Goal: Transaction & Acquisition: Purchase product/service

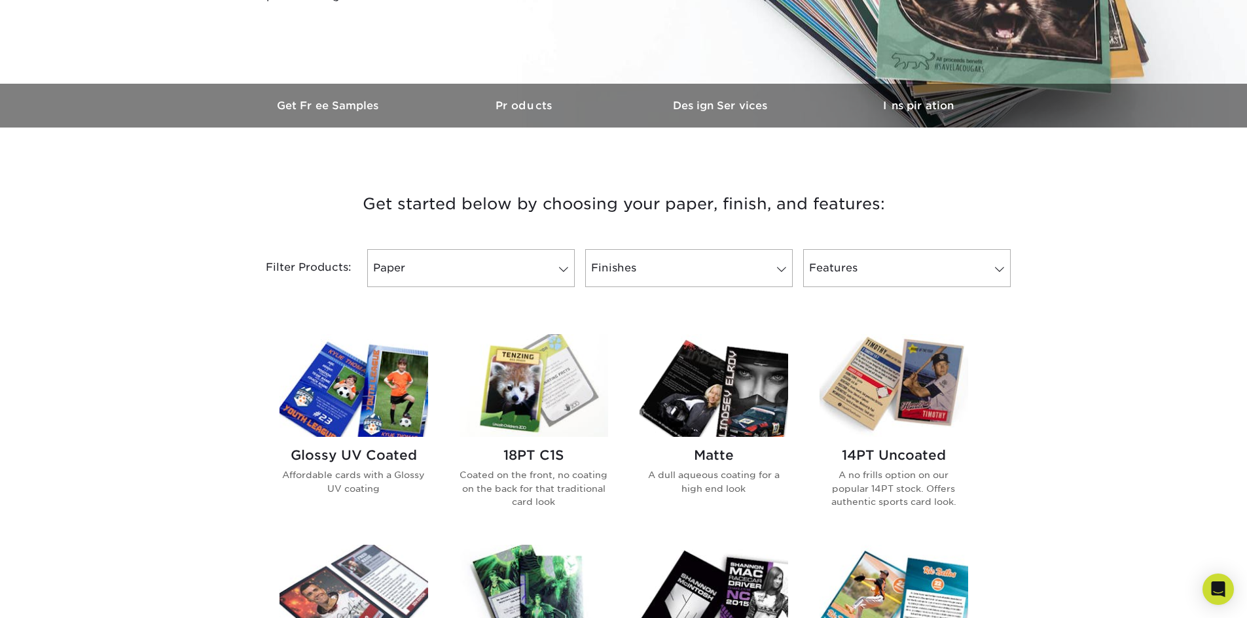
scroll to position [458, 0]
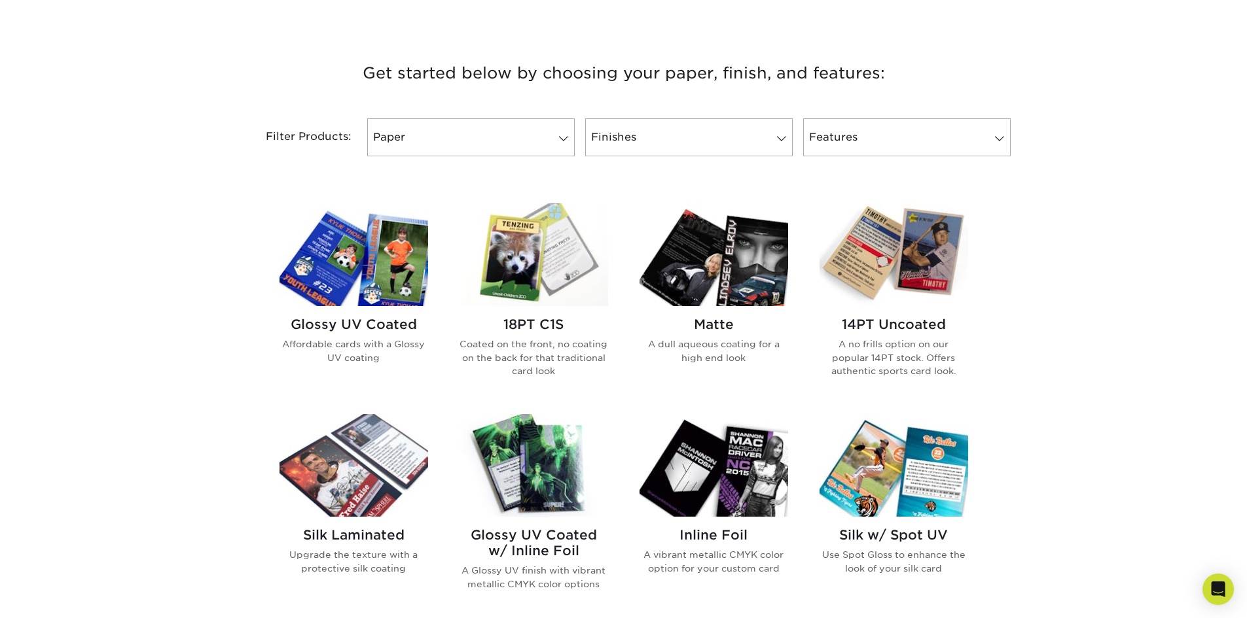
click at [387, 262] on img at bounding box center [353, 255] width 149 height 103
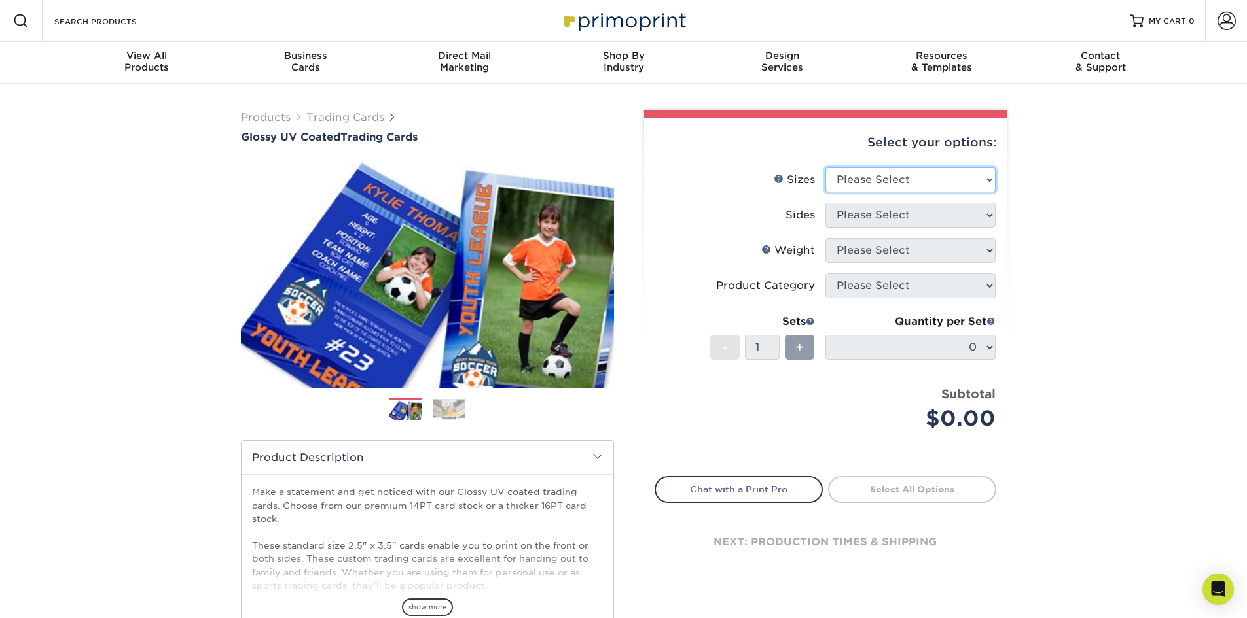
click at [901, 185] on select "Please Select 2.5" x 3.5"" at bounding box center [910, 180] width 170 height 25
select select "2.50x3.50"
click at [825, 168] on select "Please Select 2.5" x 3.5"" at bounding box center [910, 180] width 170 height 25
click at [1042, 207] on div "Products Trading Cards Glossy UV Coated Trading Cards Previous Next /" at bounding box center [623, 433] width 1247 height 699
click at [954, 215] on select "Please Select Print Both Sides Print Front Only" at bounding box center [910, 215] width 170 height 25
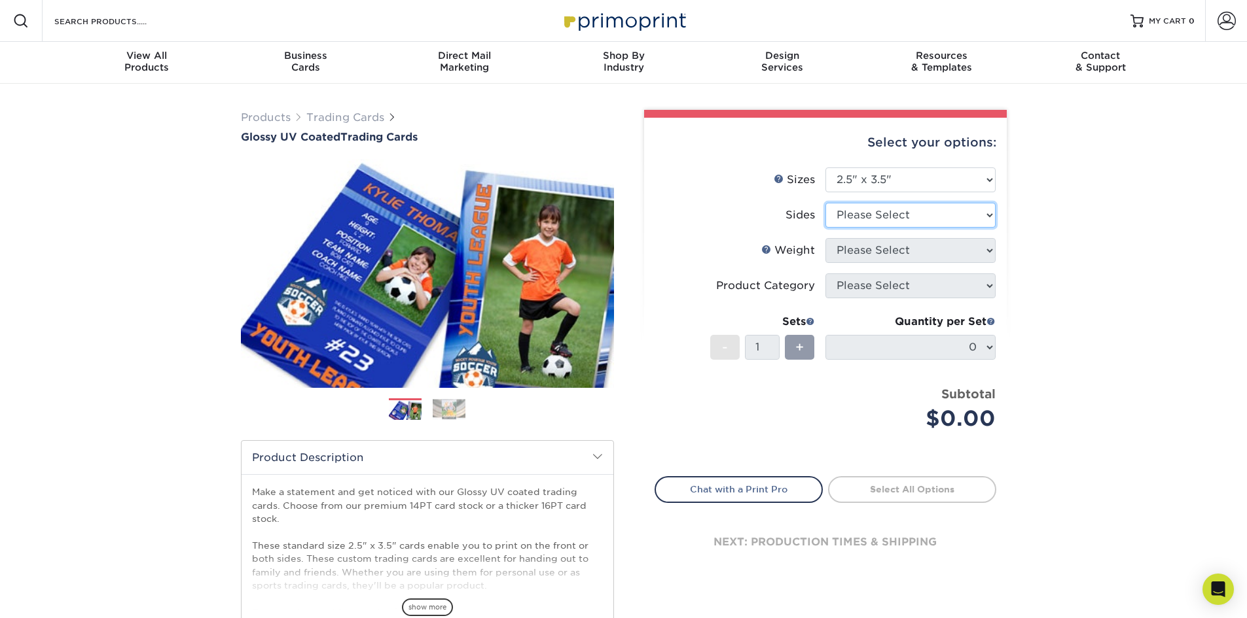
select select "13abbda7-1d64-4f25-8bb2-c179b224825d"
click at [825, 203] on select "Please Select Print Both Sides Print Front Only" at bounding box center [910, 215] width 170 height 25
click at [1079, 247] on div "Products Trading Cards Glossy UV Coated Trading Cards Previous Next /" at bounding box center [623, 433] width 1247 height 699
click at [918, 252] on select "Please Select 16PT 14PT 18PT C1S" at bounding box center [910, 250] width 170 height 25
select select "14PT"
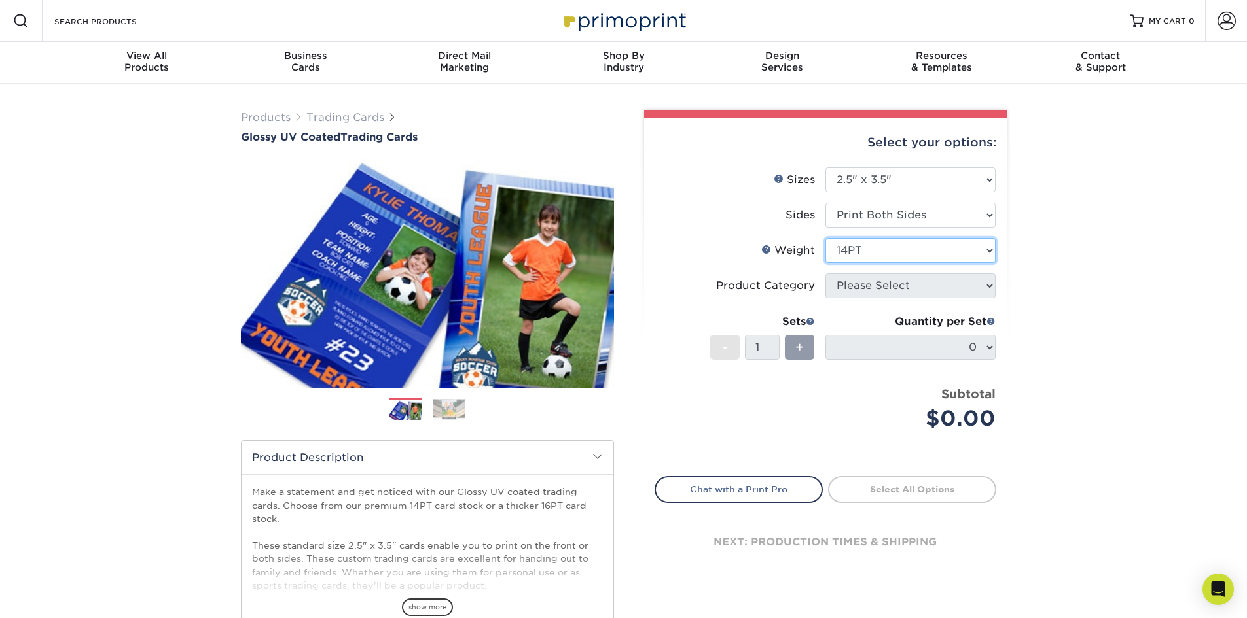
click at [825, 238] on select "Please Select 16PT 14PT 18PT C1S" at bounding box center [910, 250] width 170 height 25
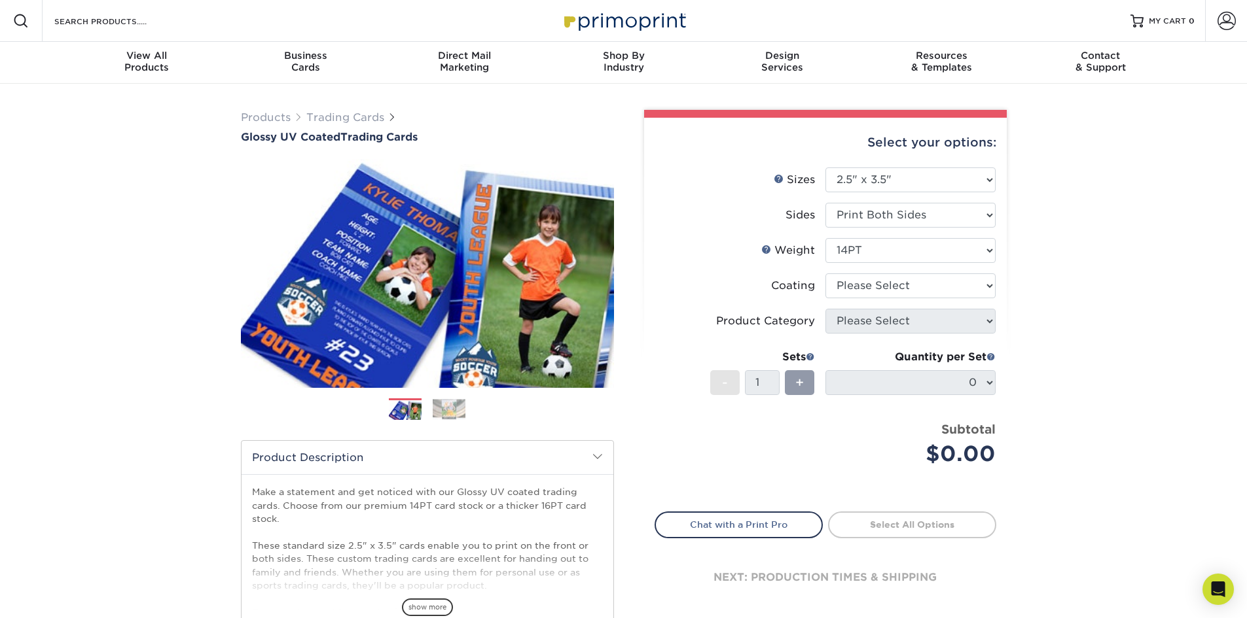
click at [1108, 295] on div "Products Trading Cards Glossy UV Coated Trading Cards Previous Next /" at bounding box center [623, 433] width 1247 height 699
click at [976, 293] on select at bounding box center [910, 286] width 170 height 25
select select "ae367451-b2b8-45df-a344-0f05b6a12993"
click at [825, 274] on select at bounding box center [910, 286] width 170 height 25
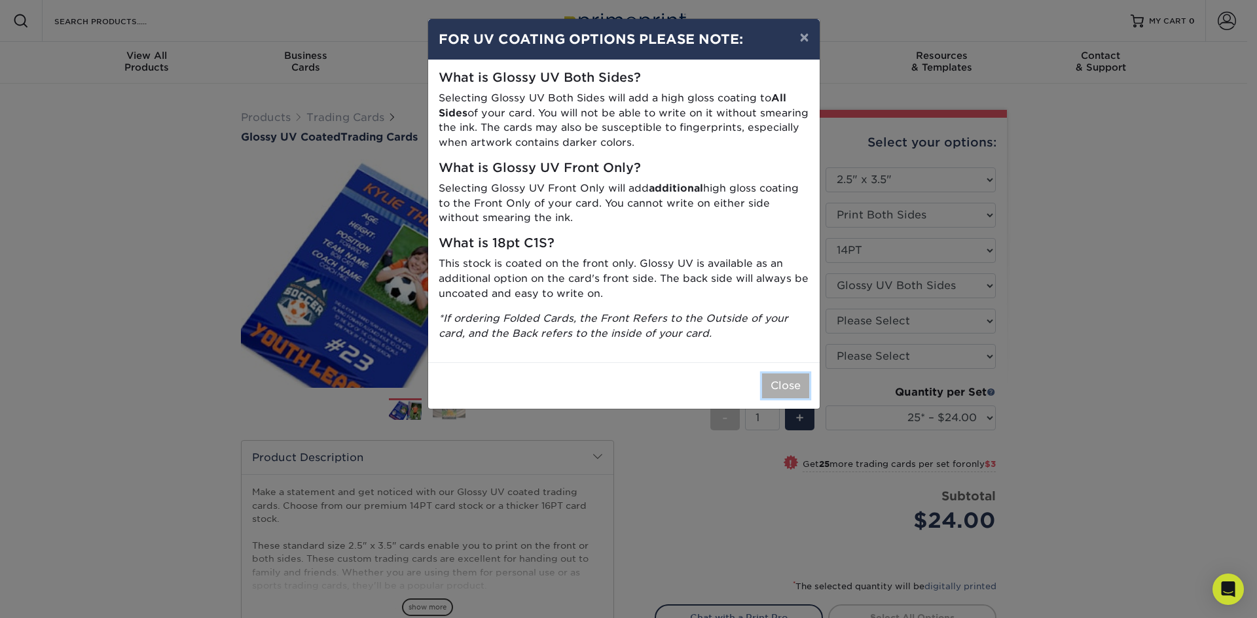
click at [774, 381] on button "Close" at bounding box center [785, 386] width 47 height 25
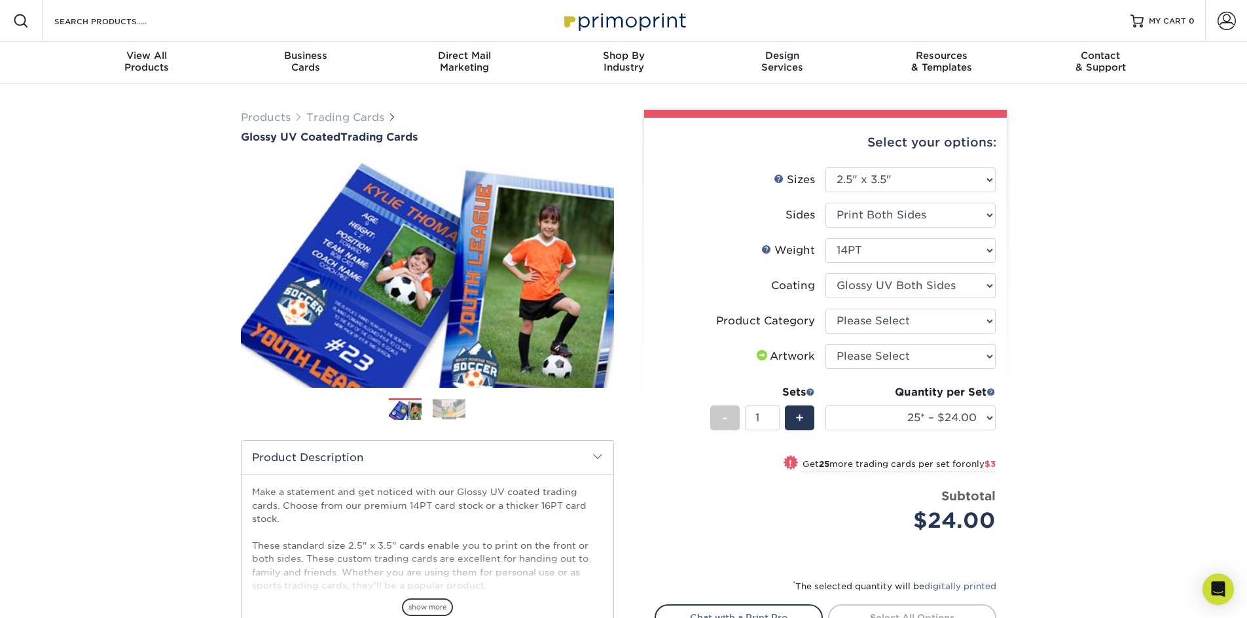
click at [1048, 321] on div "Products Trading Cards Glossy UV Coated Trading Cards Previous Next /" at bounding box center [623, 433] width 1247 height 699
click at [986, 324] on select "Please Select Trading Cards" at bounding box center [910, 321] width 170 height 25
select select "c2f9bce9-36c2-409d-b101-c29d9d031e18"
click at [825, 309] on select "Please Select Trading Cards" at bounding box center [910, 321] width 170 height 25
click at [1024, 336] on div "Products Trading Cards Glossy UV Coated Trading Cards Previous Next /" at bounding box center [623, 433] width 1247 height 699
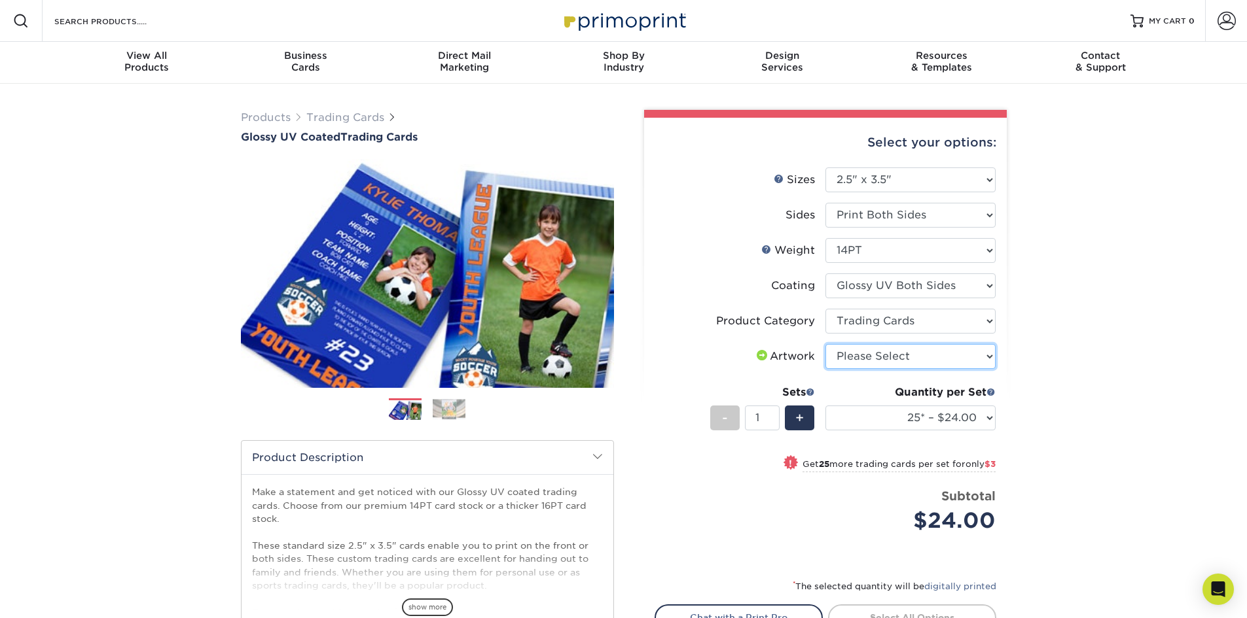
click at [962, 356] on select "Please Select I will upload files I need a design - $100" at bounding box center [910, 356] width 170 height 25
select select "upload"
click at [825, 344] on select "Please Select I will upload files I need a design - $100" at bounding box center [910, 356] width 170 height 25
click at [1040, 380] on div "Products Trading Cards Glossy UV Coated Trading Cards Previous Next /" at bounding box center [623, 433] width 1247 height 699
